Goal: Task Accomplishment & Management: Manage account settings

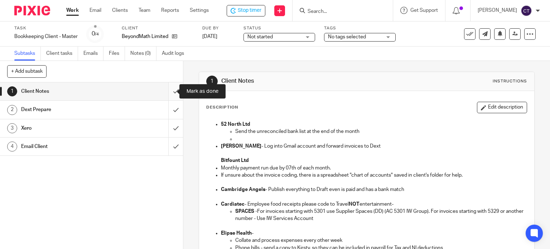
click at [168, 91] on input "submit" at bounding box center [91, 91] width 183 height 18
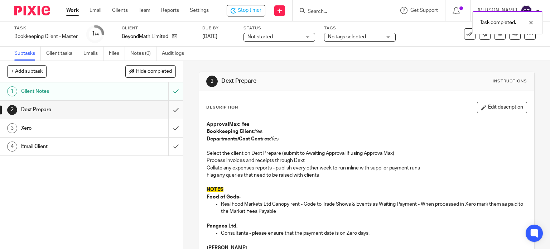
click at [167, 110] on input "submit" at bounding box center [91, 110] width 183 height 18
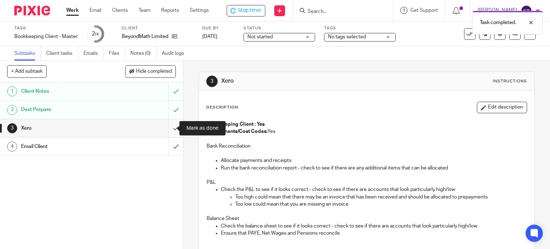
click at [169, 130] on input "submit" at bounding box center [91, 128] width 183 height 18
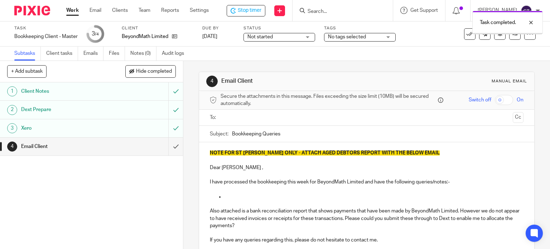
click at [227, 114] on input "text" at bounding box center [366, 118] width 287 height 8
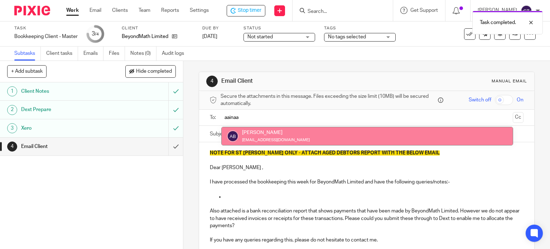
type input "aainaa"
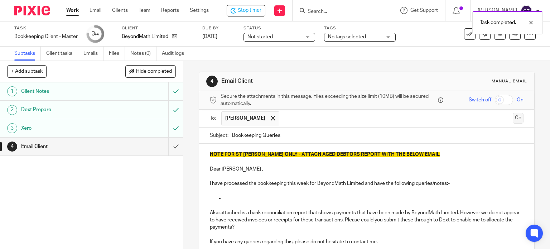
click at [513, 118] on button "Cc" at bounding box center [518, 118] width 11 height 11
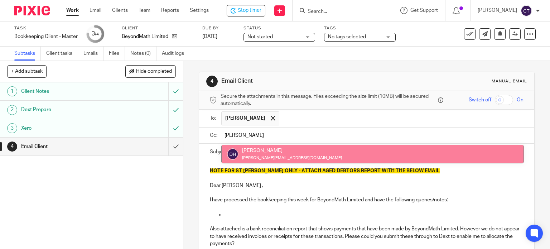
type input "dan"
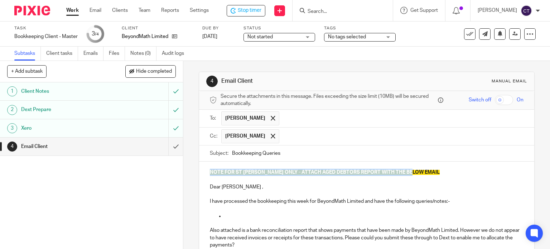
drag, startPoint x: 415, startPoint y: 170, endPoint x: 175, endPoint y: 173, distance: 240.4
click at [176, 173] on div "+ Add subtask Hide completed Cancel + Add 1 Client Notes 2 Dext Prepare 3 Xero …" at bounding box center [275, 155] width 550 height 188
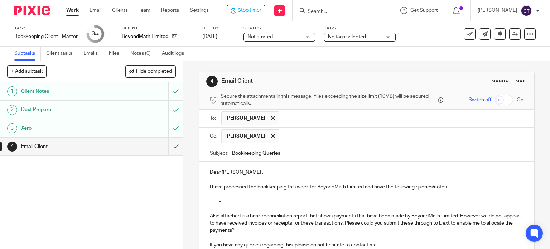
drag, startPoint x: 220, startPoint y: 168, endPoint x: 225, endPoint y: 169, distance: 5.1
click at [220, 169] on p "Dear Dan ," at bounding box center [367, 172] width 314 height 7
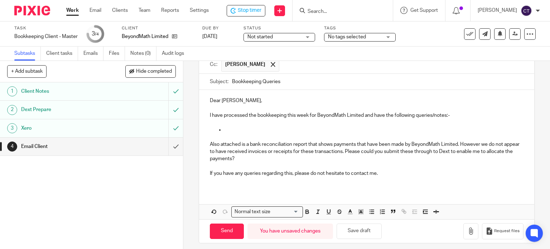
drag, startPoint x: 374, startPoint y: 112, endPoint x: 413, endPoint y: 113, distance: 39.8
click at [374, 113] on p "I have processed the bookkeeping this week for BeyondMath Limited and have the …" at bounding box center [367, 115] width 314 height 7
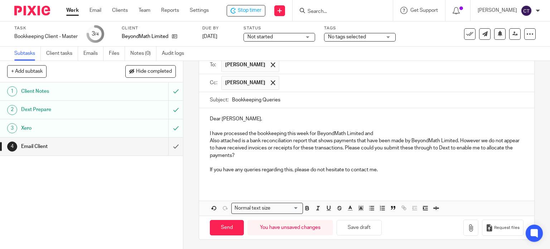
scroll to position [46, 0]
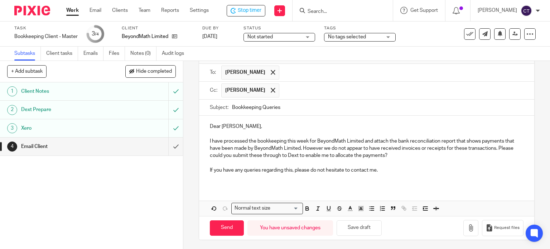
click at [454, 140] on p "I have processed the bookkeeping this week for BeyondMath Limited and attach th…" at bounding box center [367, 149] width 314 height 22
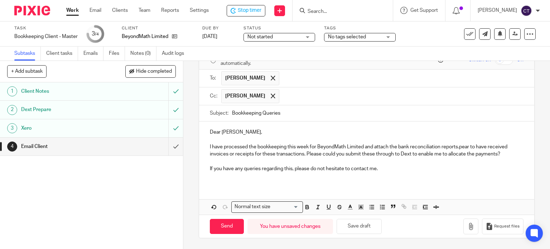
scroll to position [39, 0]
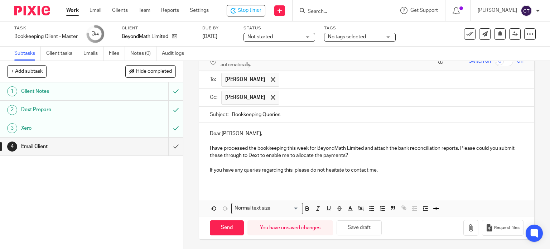
click at [373, 151] on p "I have processed the bookkeeping this week for BeyondMath Limited and attach th…" at bounding box center [367, 152] width 314 height 15
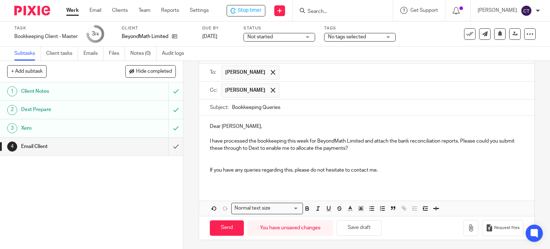
scroll to position [53, 0]
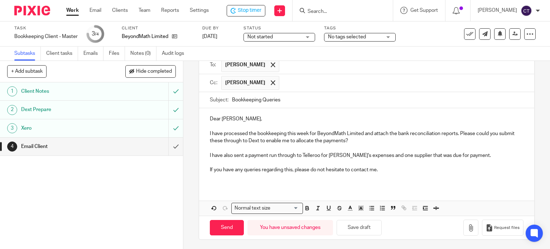
click at [236, 139] on p "I have processed the bookkeeping this week for BeyondMath Limited and attach th…" at bounding box center [367, 137] width 314 height 15
click at [387, 167] on p "If you have any queries regarding this, please do not hesitate to contact me." at bounding box center [367, 169] width 314 height 7
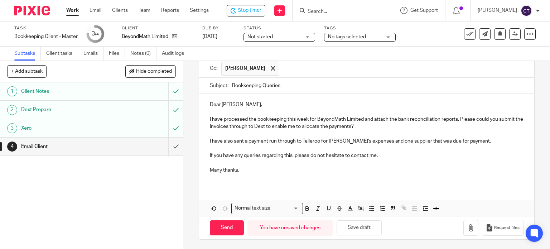
scroll to position [72, 0]
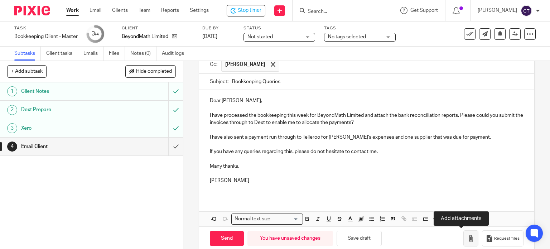
click at [468, 235] on icon "button" at bounding box center [471, 238] width 7 height 7
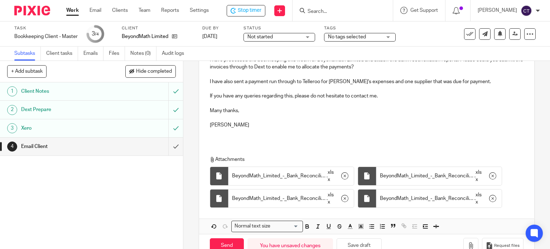
scroll to position [145, 0]
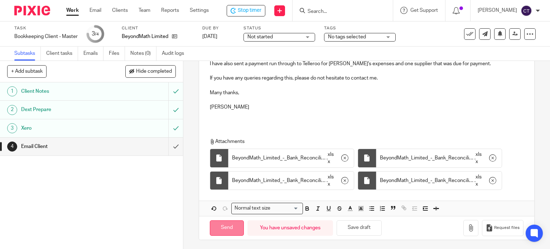
click at [225, 225] on input "Send" at bounding box center [227, 227] width 34 height 15
type input "Sent"
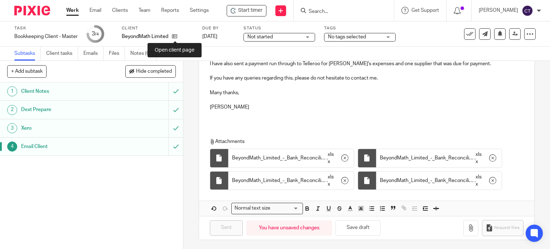
drag, startPoint x: 173, startPoint y: 34, endPoint x: 145, endPoint y: 44, distance: 29.8
click at [173, 34] on icon at bounding box center [174, 36] width 5 height 5
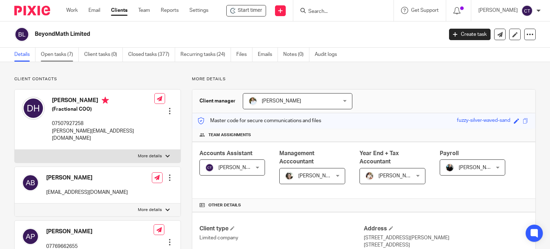
click at [56, 53] on link "Open tasks (7)" at bounding box center [60, 55] width 38 height 14
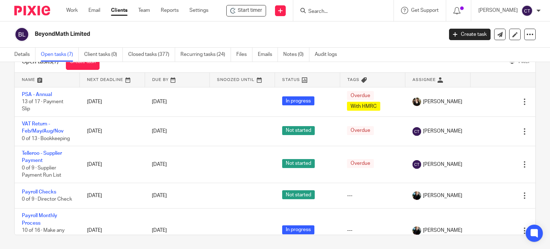
click at [406, 77] on link at bounding box center [438, 80] width 65 height 14
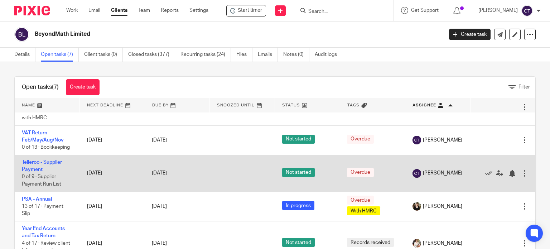
scroll to position [72, 0]
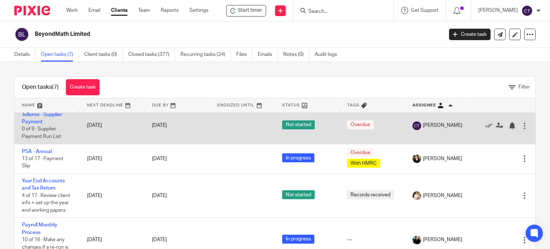
click at [32, 117] on td "Telleroo - Supplier Payment 0 of 9 · Supplier Payment Run List" at bounding box center [47, 125] width 65 height 37
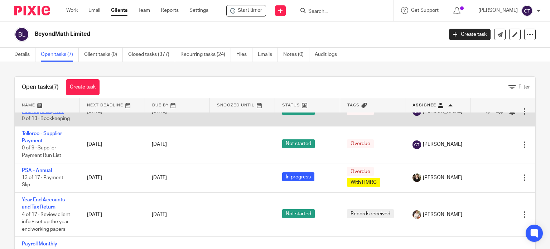
scroll to position [36, 0]
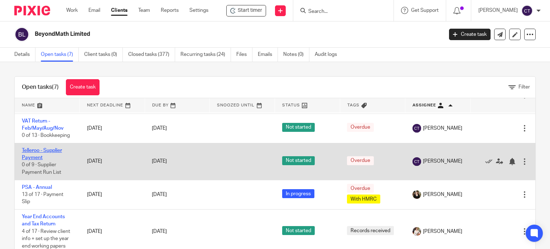
click at [33, 151] on link "Telleroo - Supplier Payment" at bounding box center [42, 154] width 40 height 12
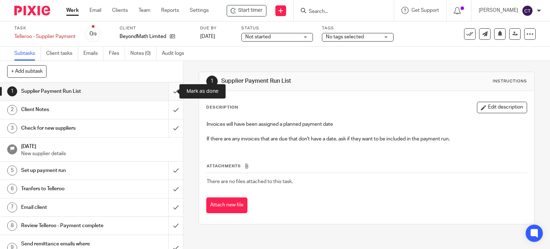
click at [168, 90] on input "submit" at bounding box center [91, 91] width 183 height 18
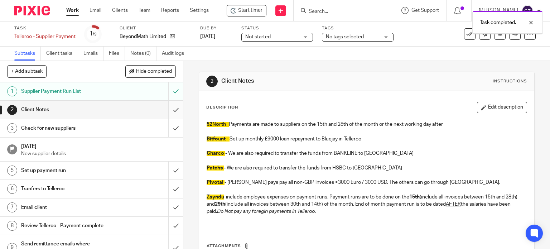
click at [169, 110] on input "submit" at bounding box center [91, 110] width 183 height 18
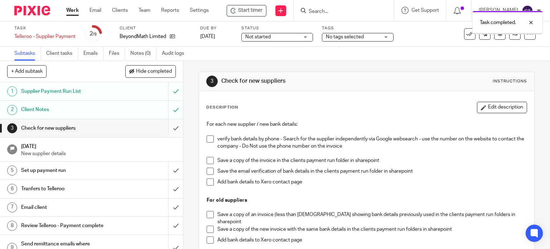
click at [171, 130] on input "submit" at bounding box center [91, 128] width 183 height 18
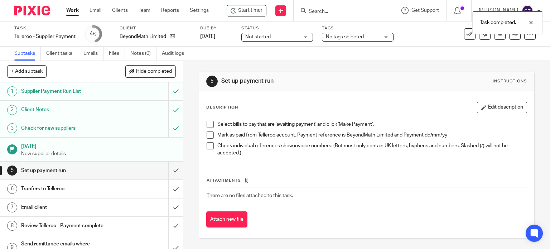
click at [92, 124] on h1 "Check for new suppliers" at bounding box center [68, 128] width 94 height 11
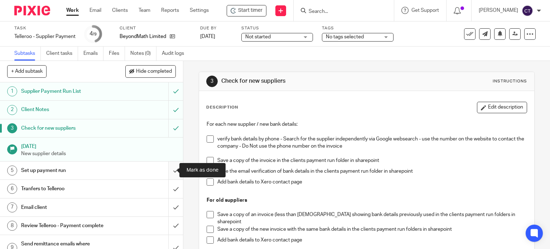
click at [167, 170] on input "submit" at bounding box center [91, 171] width 183 height 18
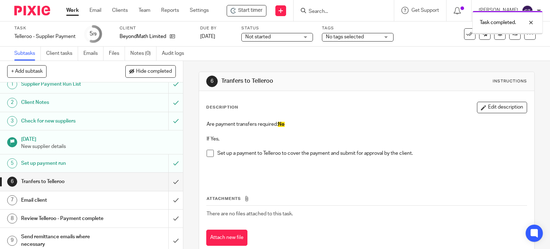
scroll to position [11, 0]
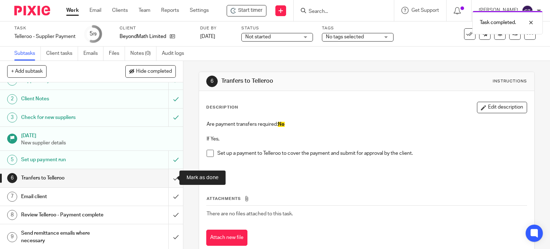
click at [169, 177] on input "submit" at bounding box center [91, 178] width 183 height 18
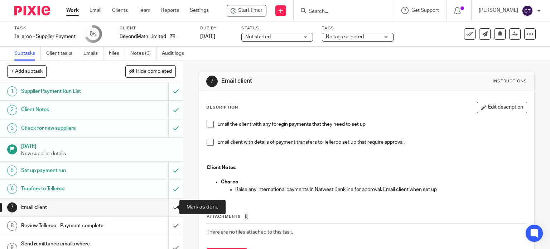
click at [168, 208] on input "submit" at bounding box center [91, 207] width 183 height 18
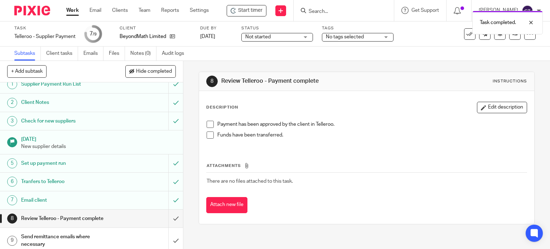
scroll to position [11, 0]
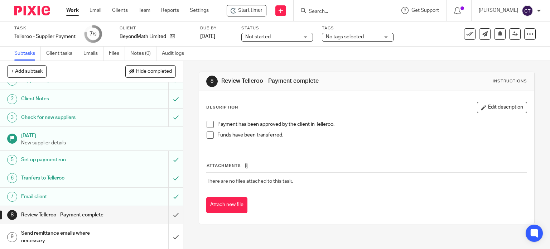
click at [333, 11] on input "Search" at bounding box center [340, 12] width 64 height 6
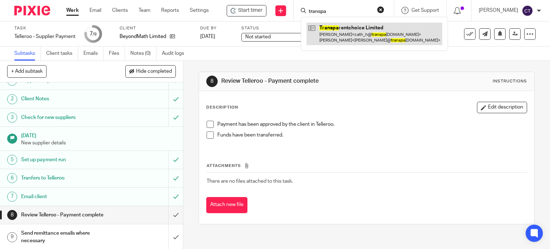
type input "transpa"
click at [342, 28] on link at bounding box center [375, 34] width 136 height 22
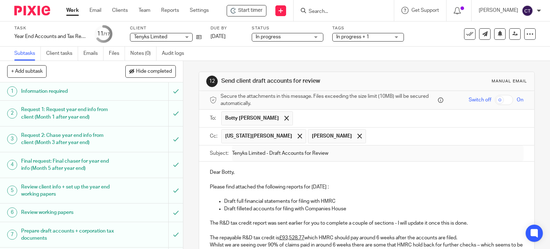
scroll to position [179, 0]
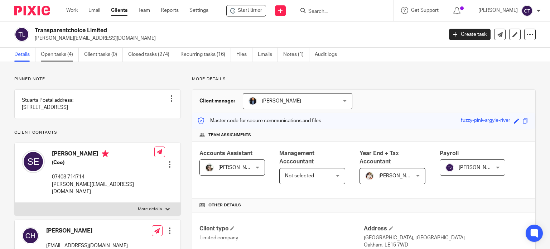
click at [59, 57] on link "Open tasks (4)" at bounding box center [60, 55] width 38 height 14
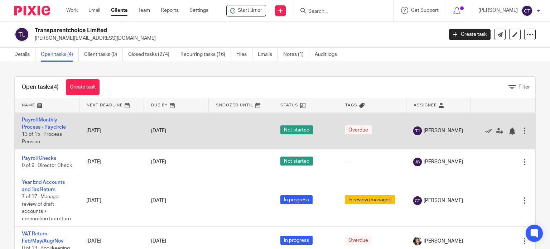
scroll to position [21, 0]
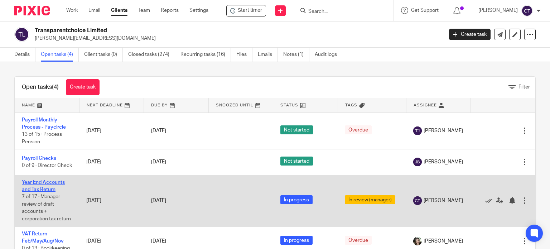
click at [39, 180] on link "Year End Accounts and Tax Return" at bounding box center [43, 186] width 43 height 12
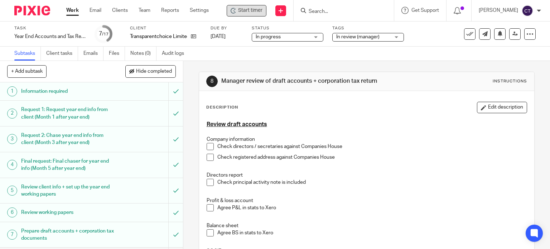
click at [254, 6] on div "Start timer" at bounding box center [247, 10] width 40 height 11
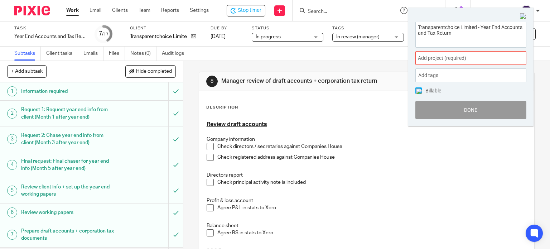
click at [445, 58] on span "Add project (required) :" at bounding box center [463, 58] width 90 height 8
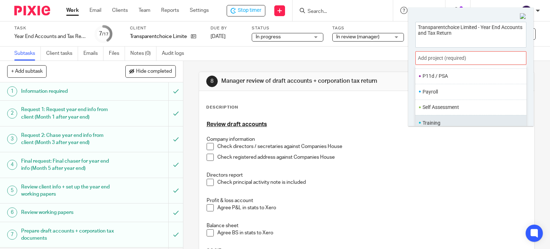
scroll to position [35, 0]
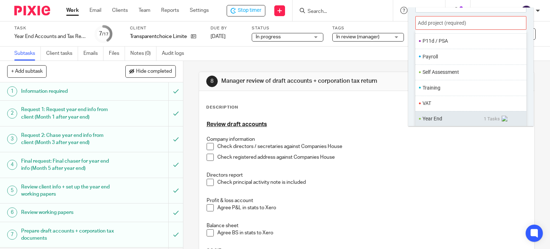
click at [441, 115] on li "Year End" at bounding box center [453, 119] width 61 height 8
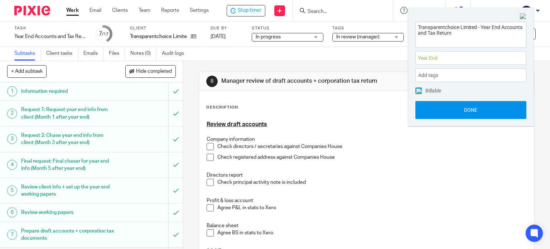
click at [451, 113] on button "Done" at bounding box center [471, 110] width 111 height 18
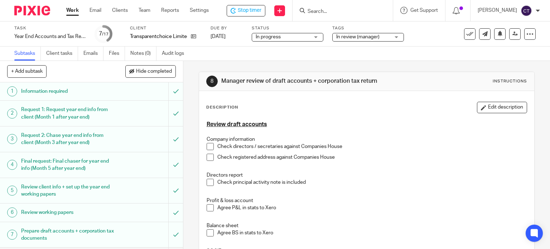
click at [207, 156] on span at bounding box center [210, 157] width 7 height 7
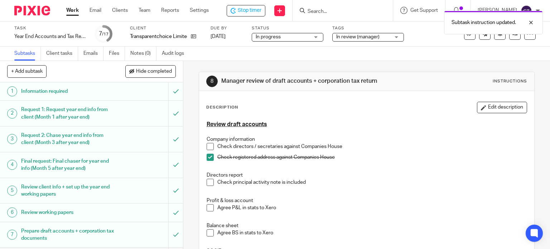
drag, startPoint x: 206, startPoint y: 147, endPoint x: 205, endPoint y: 154, distance: 7.9
click at [207, 147] on span at bounding box center [210, 146] width 7 height 7
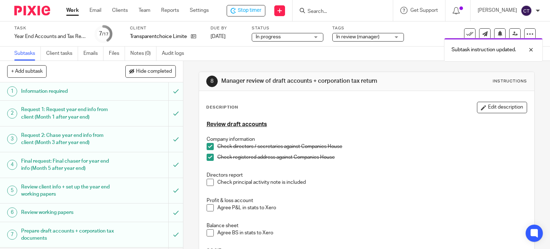
click at [207, 183] on span at bounding box center [210, 182] width 7 height 7
click at [209, 207] on span at bounding box center [210, 207] width 7 height 7
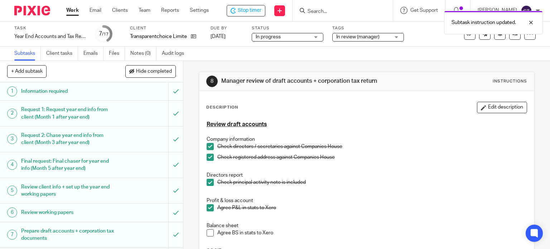
drag, startPoint x: 206, startPoint y: 234, endPoint x: 225, endPoint y: 223, distance: 22.1
click at [207, 233] on span at bounding box center [210, 232] width 7 height 7
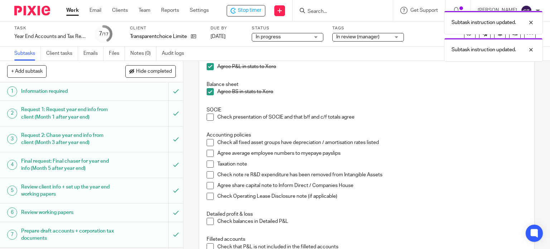
scroll to position [143, 0]
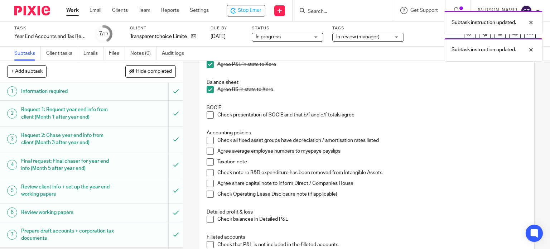
drag, startPoint x: 209, startPoint y: 113, endPoint x: 214, endPoint y: 123, distance: 11.4
click at [209, 114] on span at bounding box center [210, 114] width 7 height 7
click at [207, 140] on span at bounding box center [210, 140] width 7 height 7
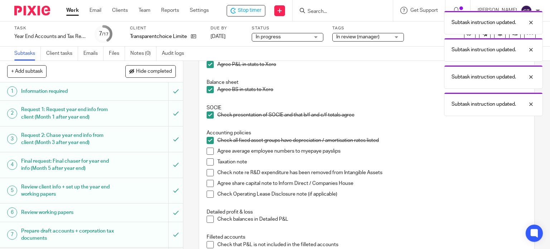
click at [209, 149] on span at bounding box center [210, 151] width 7 height 7
click at [209, 163] on span at bounding box center [210, 161] width 7 height 7
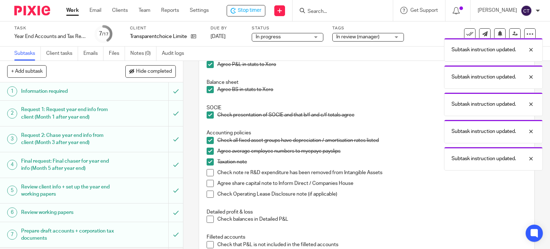
click at [211, 173] on span at bounding box center [210, 172] width 7 height 7
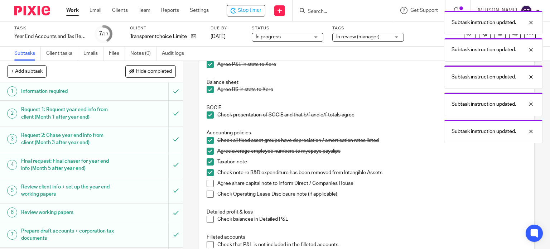
click at [207, 183] on span at bounding box center [210, 183] width 7 height 7
click at [209, 193] on span at bounding box center [210, 194] width 7 height 7
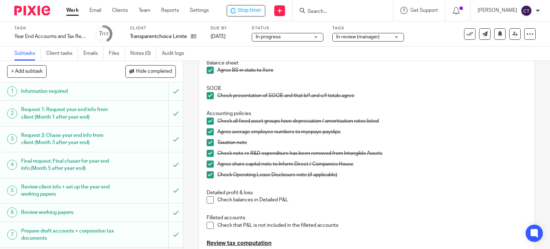
scroll to position [215, 0]
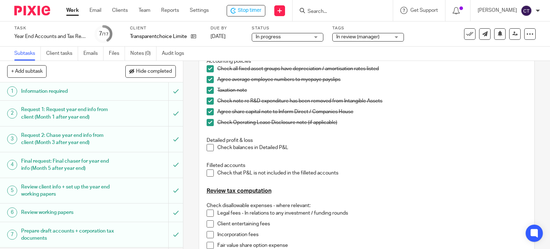
click at [208, 148] on span at bounding box center [210, 147] width 7 height 7
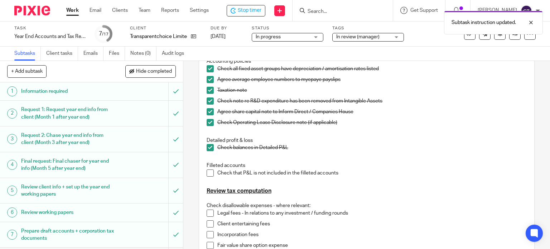
drag, startPoint x: 206, startPoint y: 175, endPoint x: 183, endPoint y: 181, distance: 23.8
click at [207, 175] on span at bounding box center [210, 172] width 7 height 7
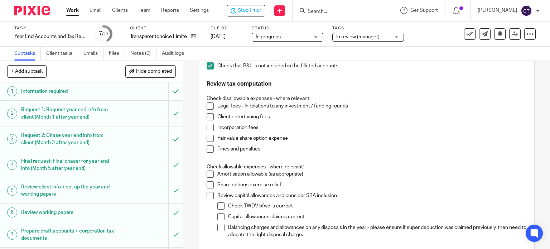
scroll to position [322, 0]
click at [207, 104] on span at bounding box center [210, 105] width 7 height 7
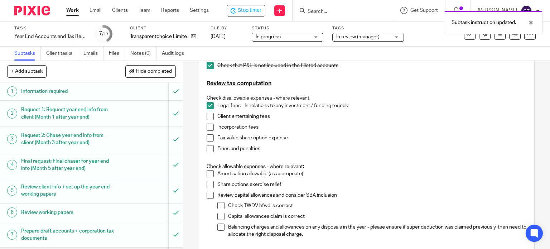
click at [207, 117] on span at bounding box center [210, 116] width 7 height 7
click at [208, 139] on span at bounding box center [210, 137] width 7 height 7
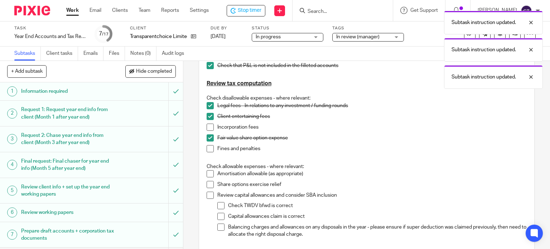
click at [207, 173] on span at bounding box center [210, 173] width 7 height 7
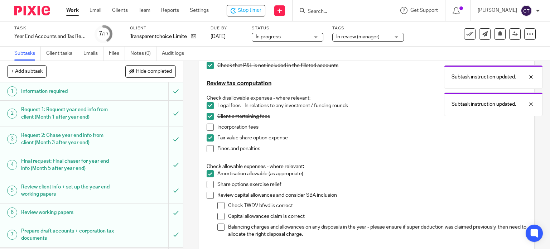
click at [208, 198] on span at bounding box center [210, 195] width 7 height 7
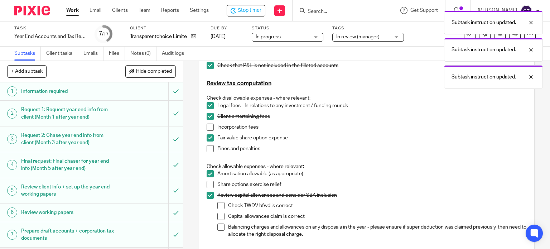
click at [212, 186] on li "Share options exercise relief" at bounding box center [367, 186] width 321 height 11
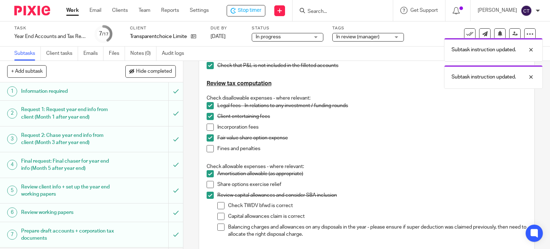
click at [209, 183] on span at bounding box center [210, 184] width 7 height 7
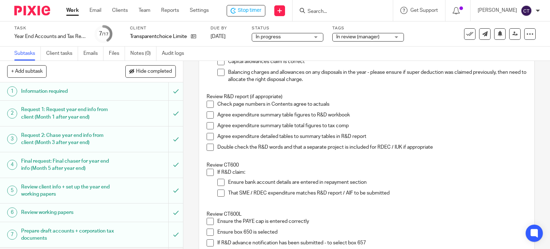
scroll to position [549, 0]
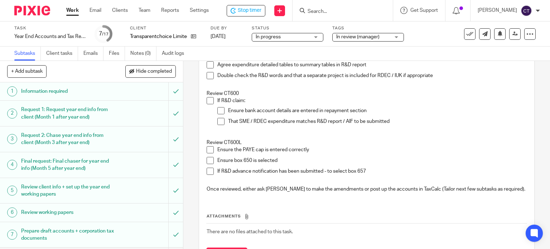
click at [207, 99] on span at bounding box center [210, 100] width 7 height 7
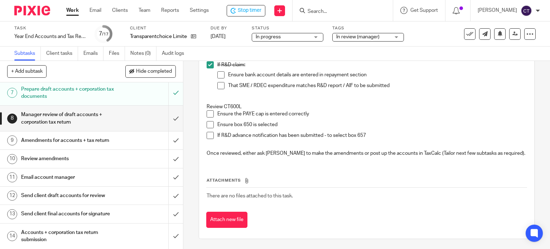
scroll to position [143, 0]
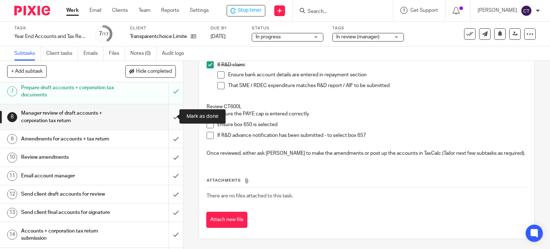
click at [170, 115] on input "submit" at bounding box center [91, 116] width 183 height 25
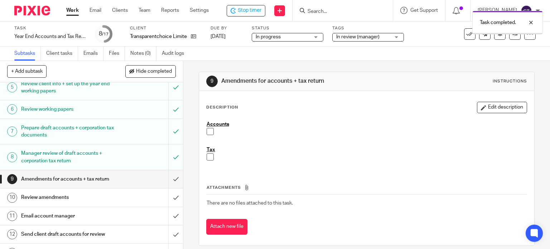
scroll to position [107, 0]
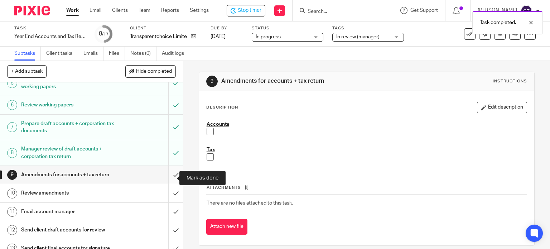
click at [168, 176] on input "submit" at bounding box center [91, 175] width 183 height 18
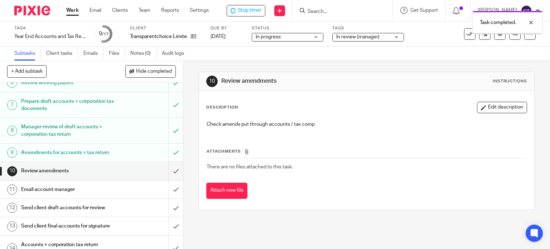
scroll to position [143, 0]
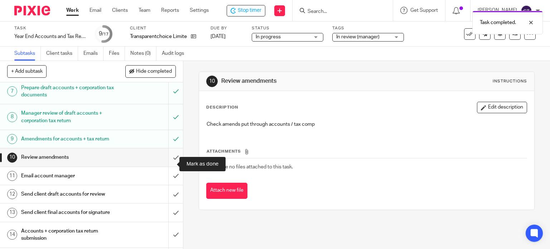
click at [169, 163] on input "submit" at bounding box center [91, 157] width 183 height 18
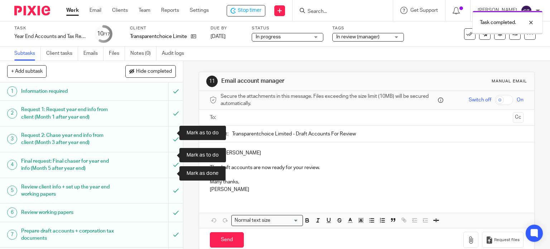
scroll to position [179, 0]
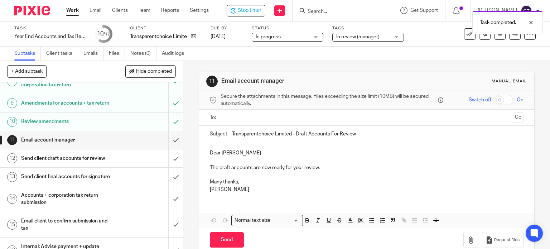
click at [240, 115] on input "text" at bounding box center [366, 118] width 287 height 8
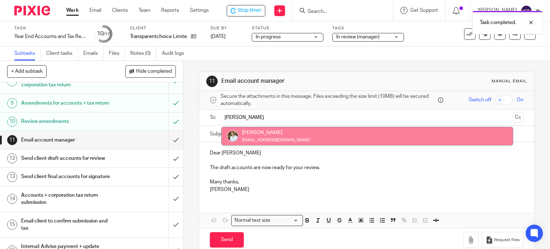
type input "[PERSON_NAME]"
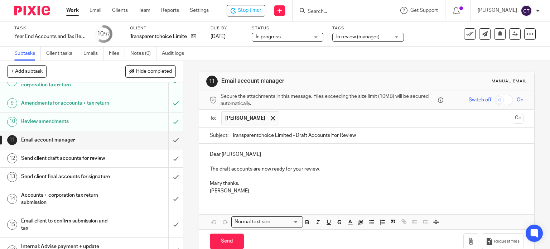
click at [237, 153] on p "Dear [PERSON_NAME]" at bounding box center [367, 154] width 314 height 7
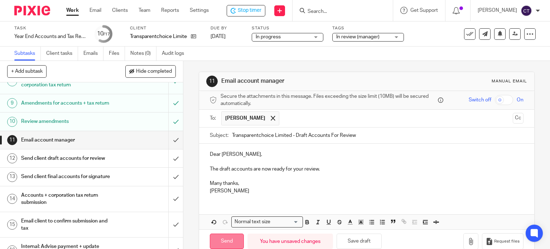
click at [229, 239] on input "Send" at bounding box center [227, 241] width 34 height 15
type input "Sent"
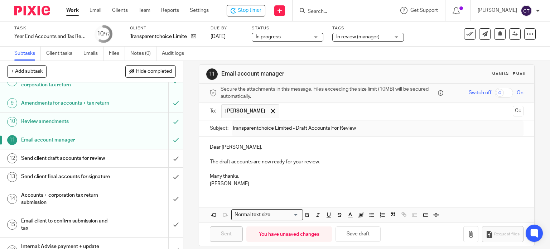
scroll to position [14, 0]
